Goal: Information Seeking & Learning: Learn about a topic

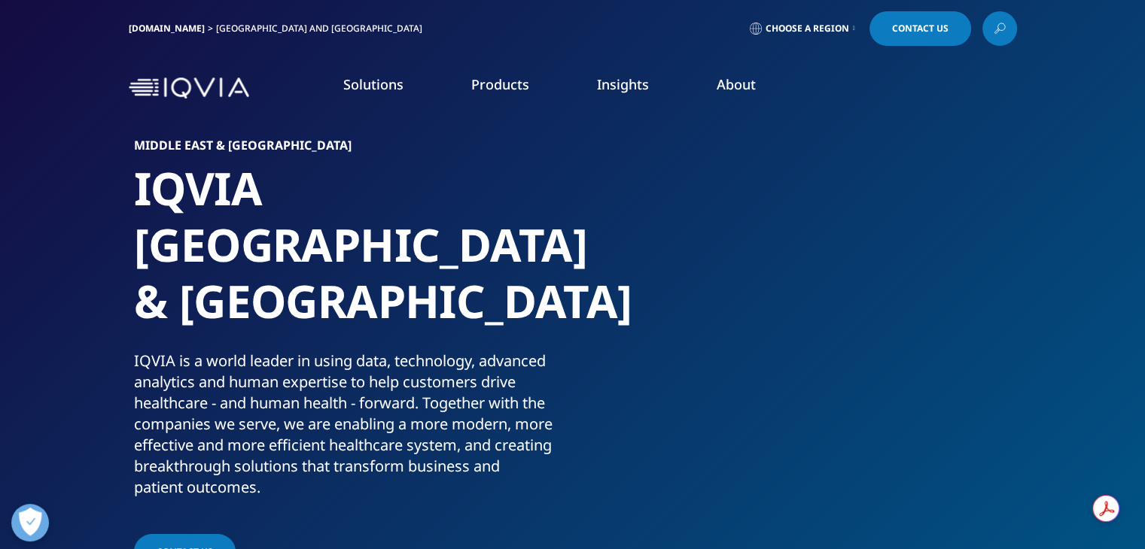
click at [857, 31] on link "Choose a Region" at bounding box center [802, 28] width 111 height 35
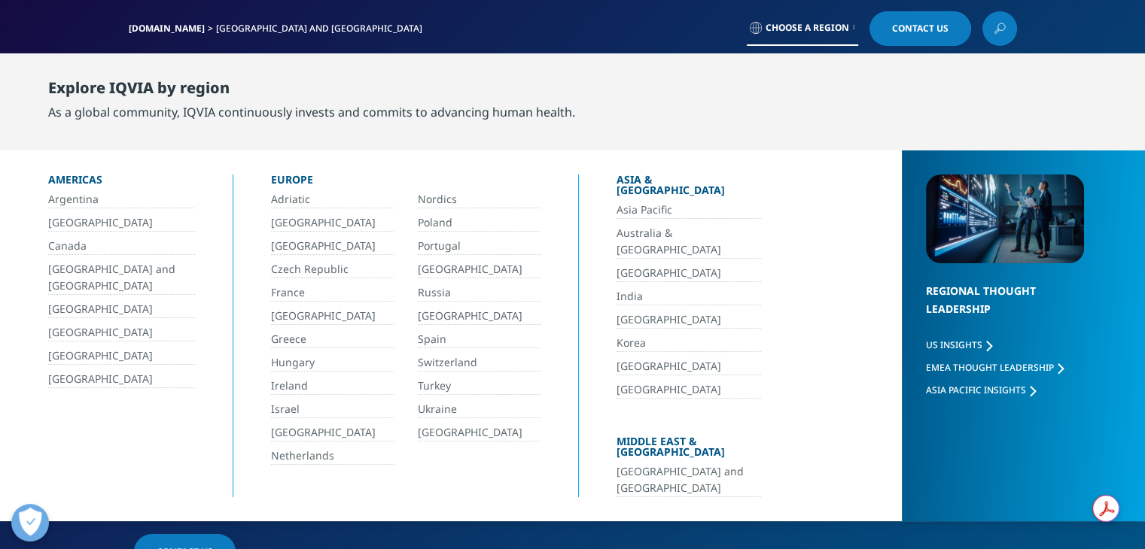
click at [634, 33] on div "[DOMAIN_NAME] [GEOGRAPHIC_DATA] and [GEOGRAPHIC_DATA] Choose a Region Contact Us" at bounding box center [573, 28] width 888 height 35
click at [1099, 43] on div "[DOMAIN_NAME] [GEOGRAPHIC_DATA] and [GEOGRAPHIC_DATA] Choose a Region Contact Us" at bounding box center [572, 28] width 1145 height 57
click at [940, 534] on section "Middle East & [GEOGRAPHIC_DATA] IQVIA [GEOGRAPHIC_DATA] & [GEOGRAPHIC_DATA] IQV…" at bounding box center [572, 305] width 1145 height 610
click at [586, 16] on div "[DOMAIN_NAME] [GEOGRAPHIC_DATA] and [GEOGRAPHIC_DATA] Choose a Region Contact Us" at bounding box center [573, 28] width 888 height 35
click at [1052, 29] on div "[DOMAIN_NAME] [GEOGRAPHIC_DATA] and [GEOGRAPHIC_DATA] Choose a Region Contact Us" at bounding box center [572, 28] width 1145 height 57
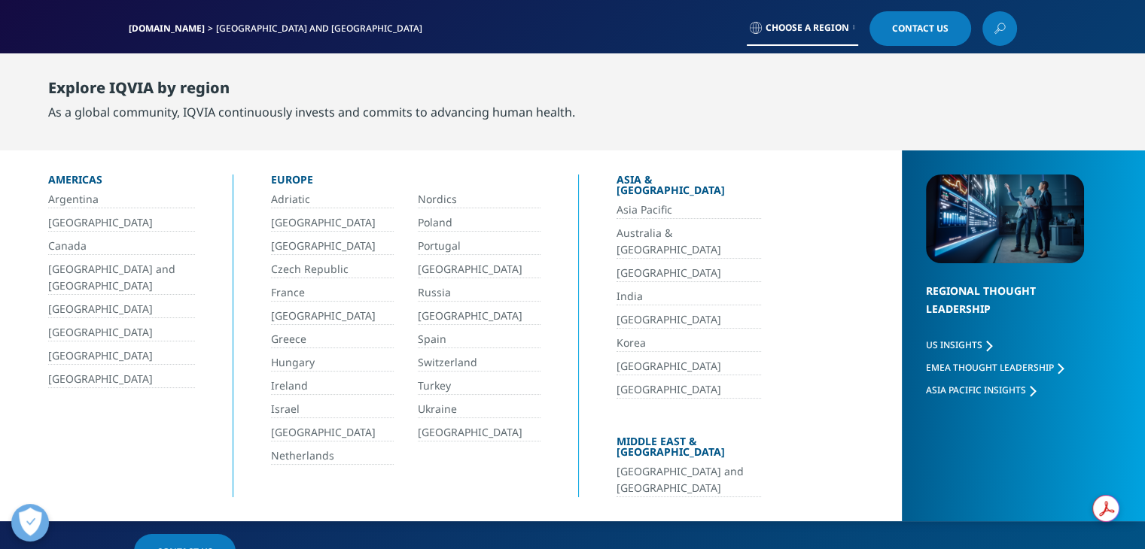
click at [1060, 525] on section "Middle East & [GEOGRAPHIC_DATA] IQVIA [GEOGRAPHIC_DATA] & [GEOGRAPHIC_DATA] IQV…" at bounding box center [572, 305] width 1145 height 610
click at [846, 35] on link "Choose a Region" at bounding box center [802, 28] width 111 height 35
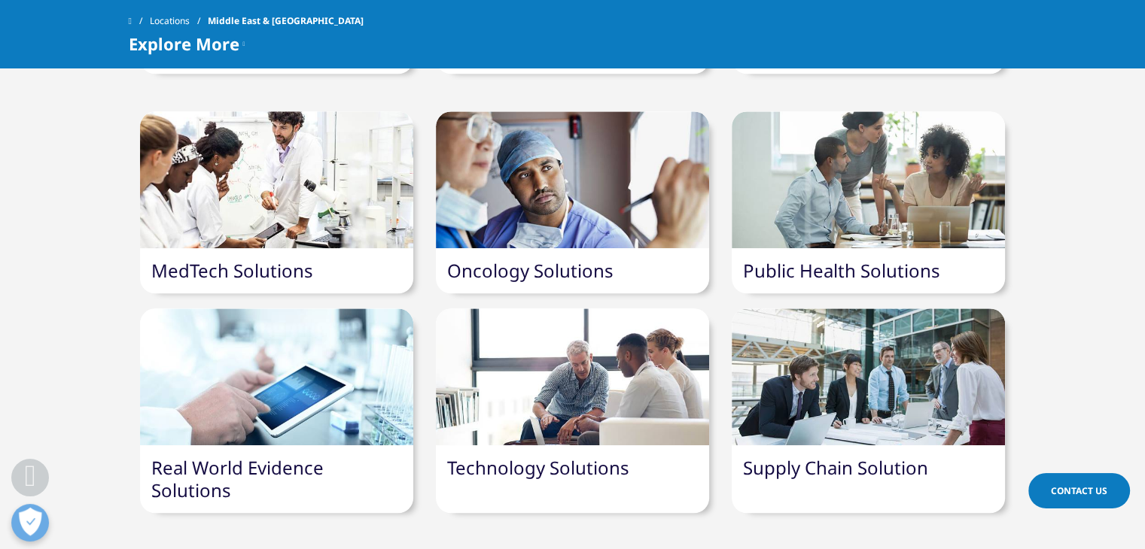
scroll to position [1533, 0]
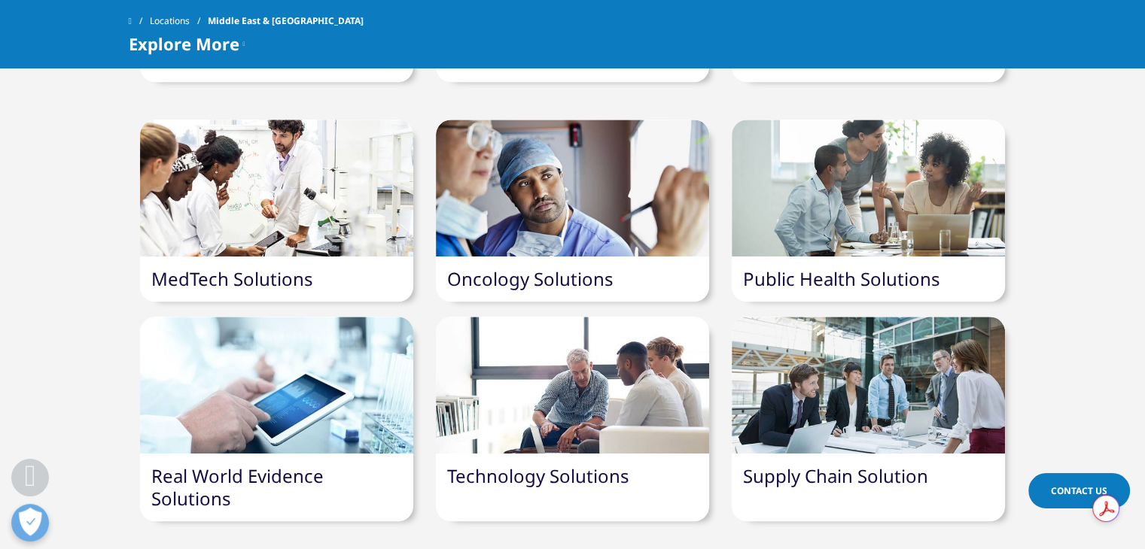
click at [530, 464] on link "Technology Solutions" at bounding box center [538, 476] width 182 height 25
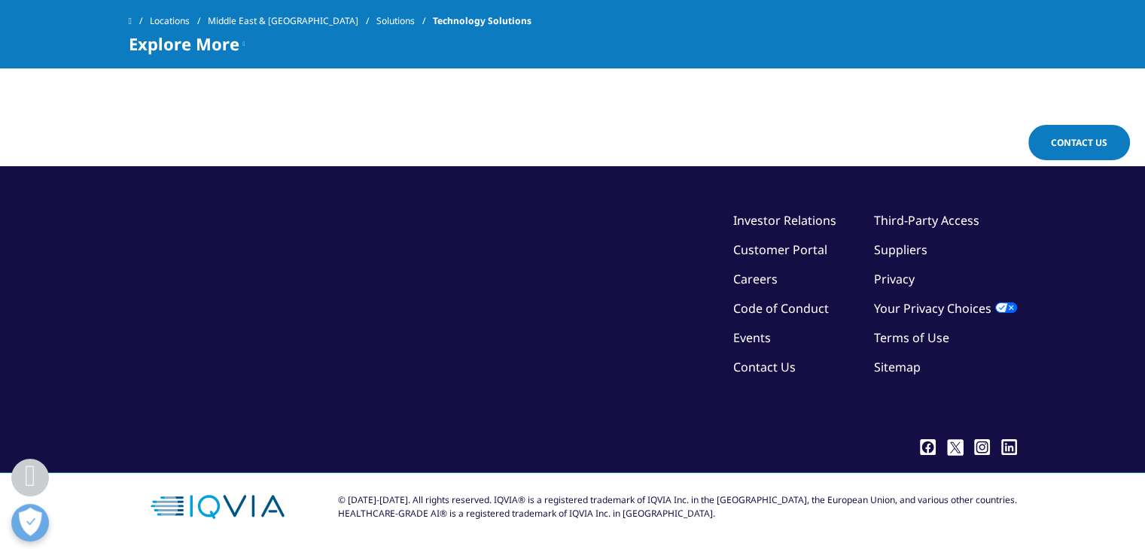
scroll to position [2214, 0]
